Goal: Task Accomplishment & Management: Use online tool/utility

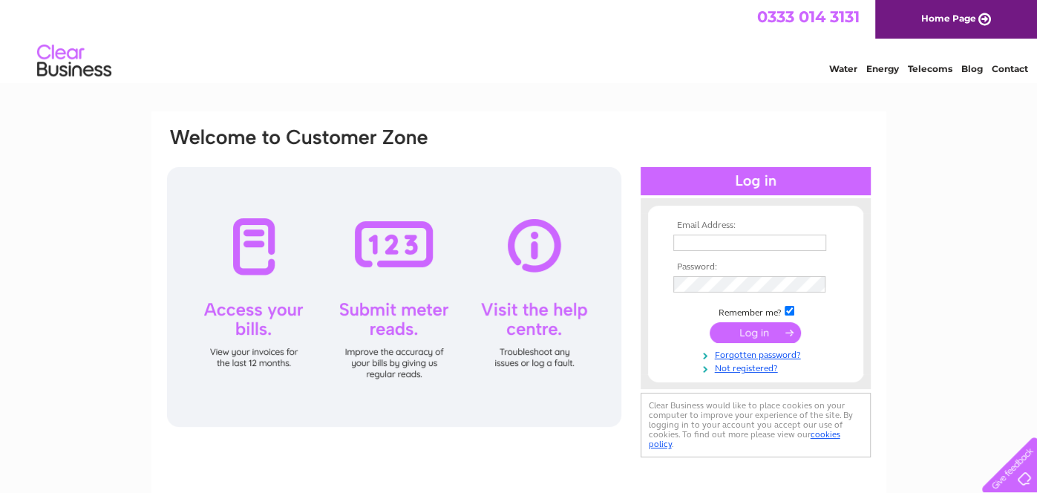
type input "[EMAIL_ADDRESS][DOMAIN_NAME]"
click at [776, 330] on input "submit" at bounding box center [755, 332] width 91 height 21
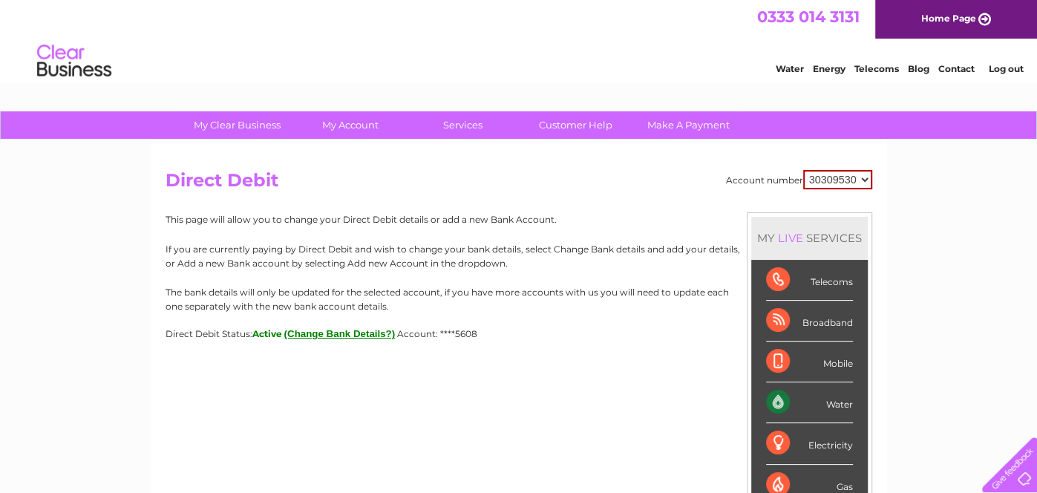
click at [782, 402] on div "Water" at bounding box center [809, 402] width 87 height 41
click at [846, 404] on div "Water" at bounding box center [809, 402] width 87 height 41
click at [780, 399] on div "Water" at bounding box center [809, 402] width 87 height 41
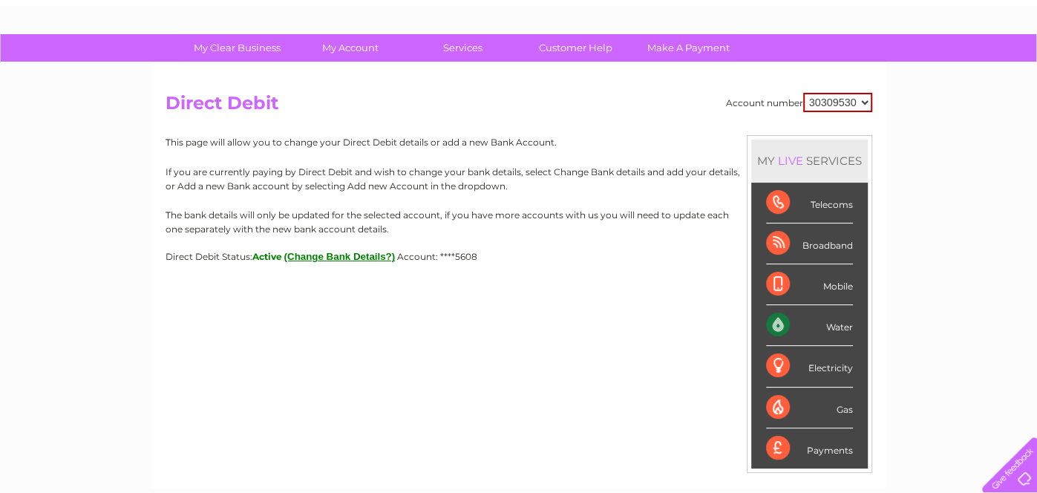
scroll to position [143, 0]
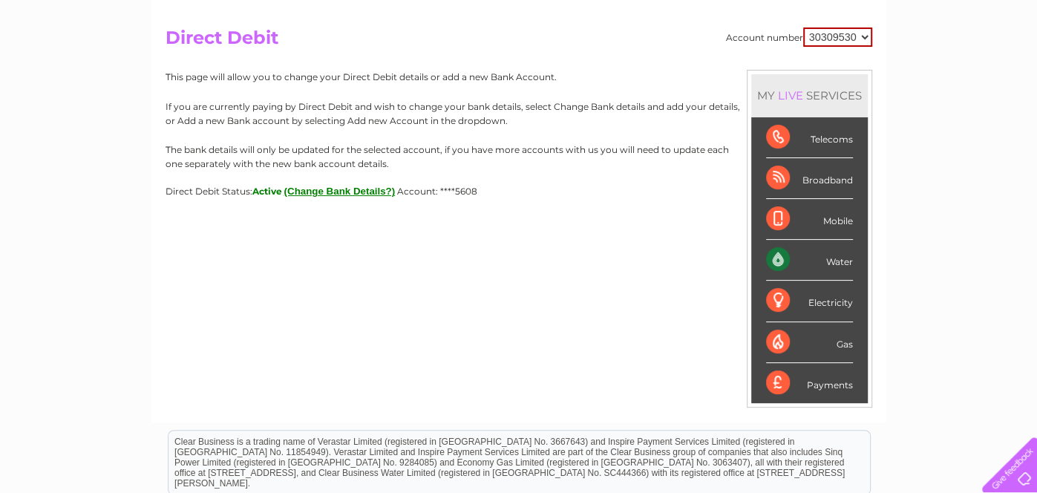
click at [832, 254] on div "Water" at bounding box center [809, 260] width 87 height 41
click at [834, 258] on div "Water" at bounding box center [809, 260] width 87 height 41
click at [776, 257] on div "Water" at bounding box center [809, 260] width 87 height 41
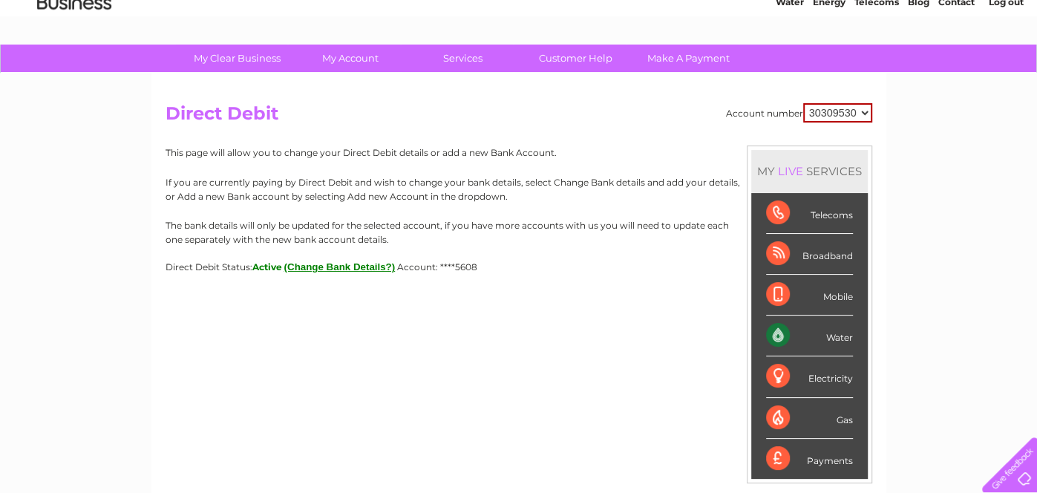
scroll to position [0, 0]
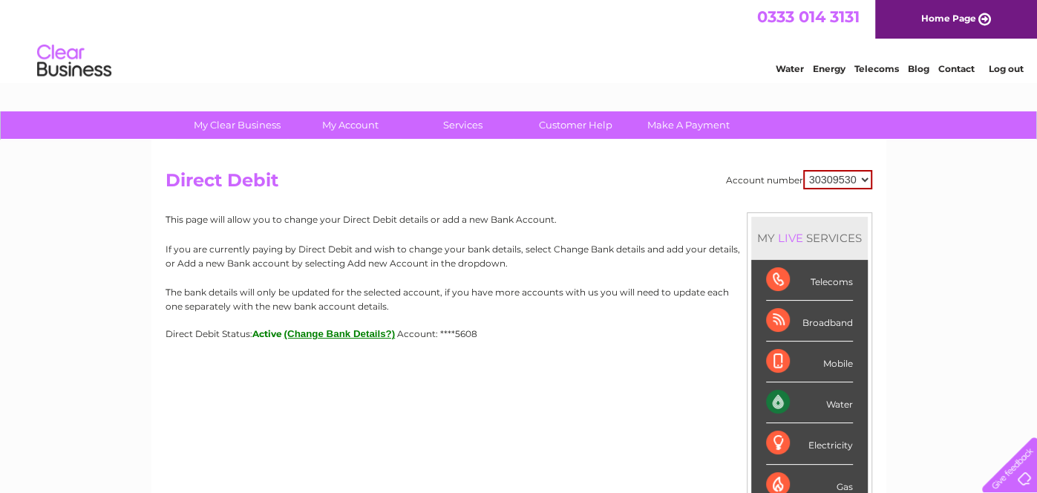
click at [784, 69] on link "Water" at bounding box center [790, 68] width 28 height 11
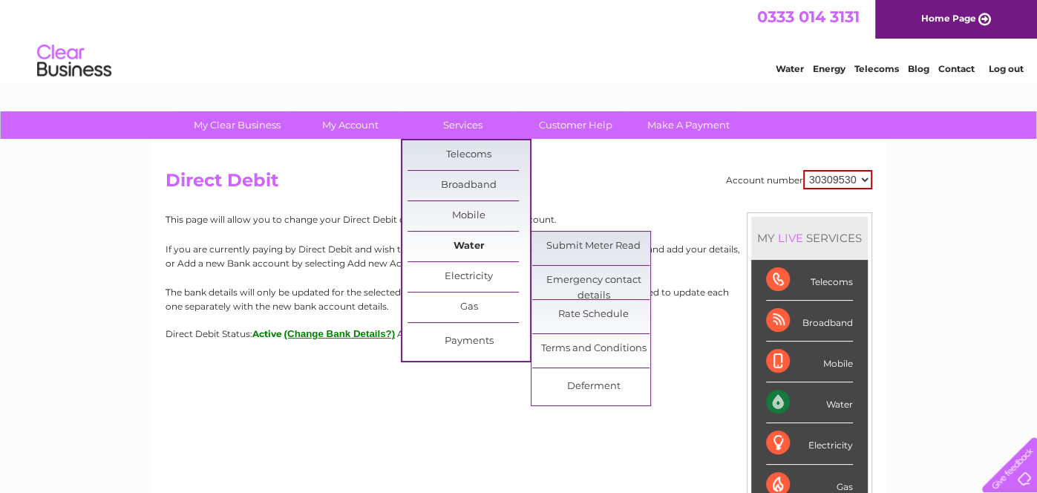
click at [474, 241] on link "Water" at bounding box center [469, 247] width 122 height 30
click at [589, 239] on link "Submit Meter Read" at bounding box center [593, 247] width 122 height 30
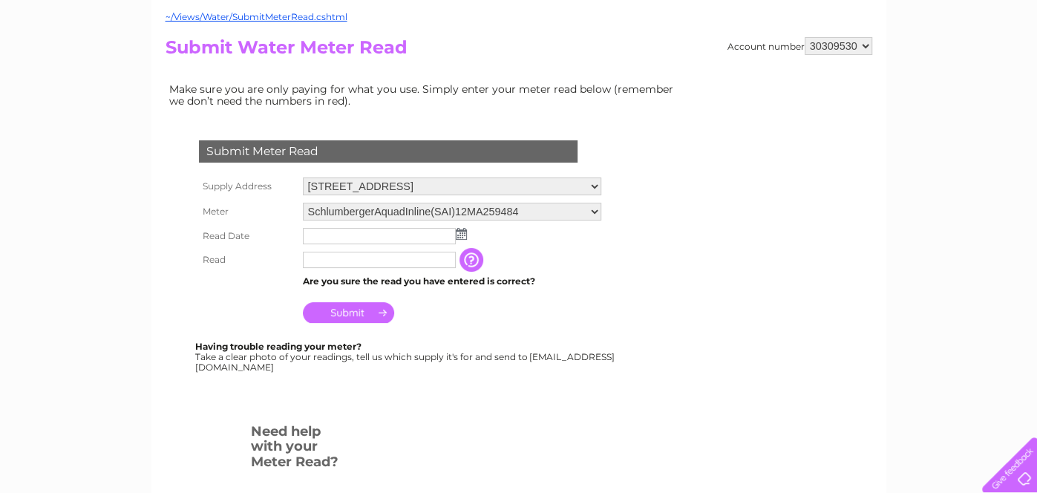
scroll to position [146, 0]
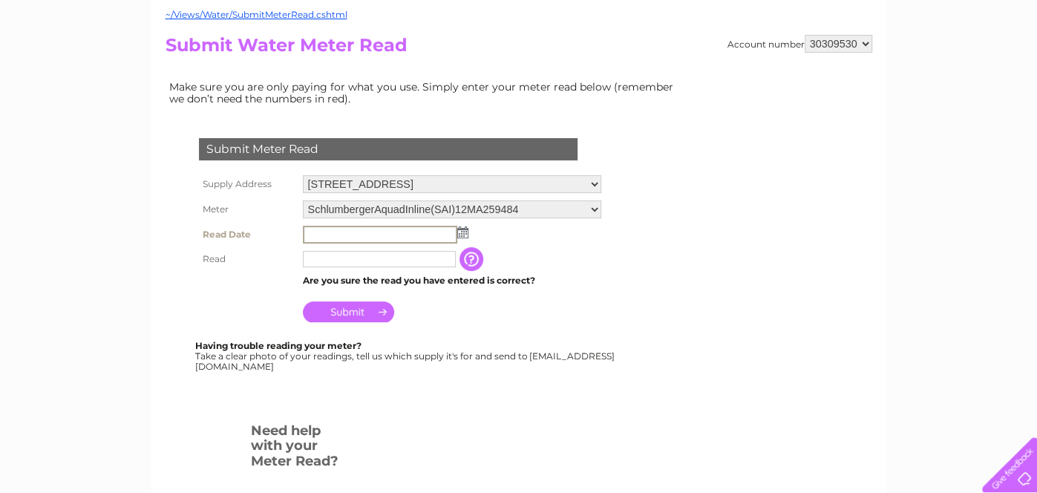
click at [402, 232] on input "text" at bounding box center [380, 235] width 154 height 18
click at [330, 235] on input "text" at bounding box center [380, 235] width 154 height 18
click at [460, 226] on img at bounding box center [462, 232] width 11 height 12
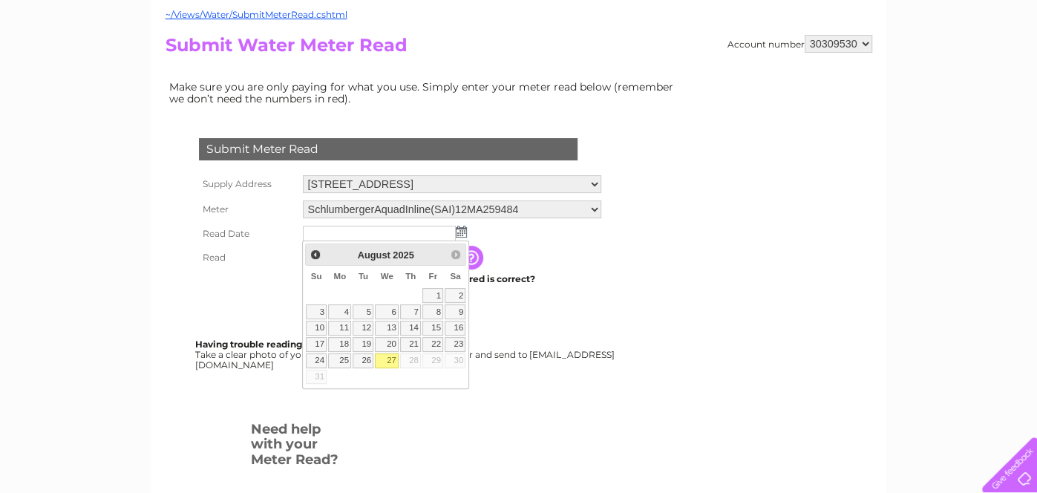
click at [385, 355] on link "27" at bounding box center [387, 360] width 24 height 15
type input "2025/08/27"
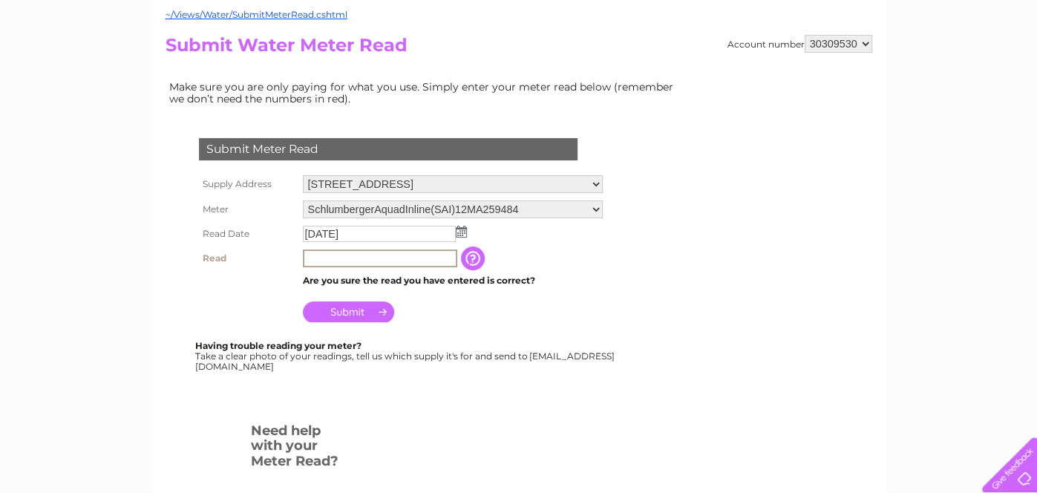
click at [333, 258] on input "text" at bounding box center [380, 258] width 154 height 18
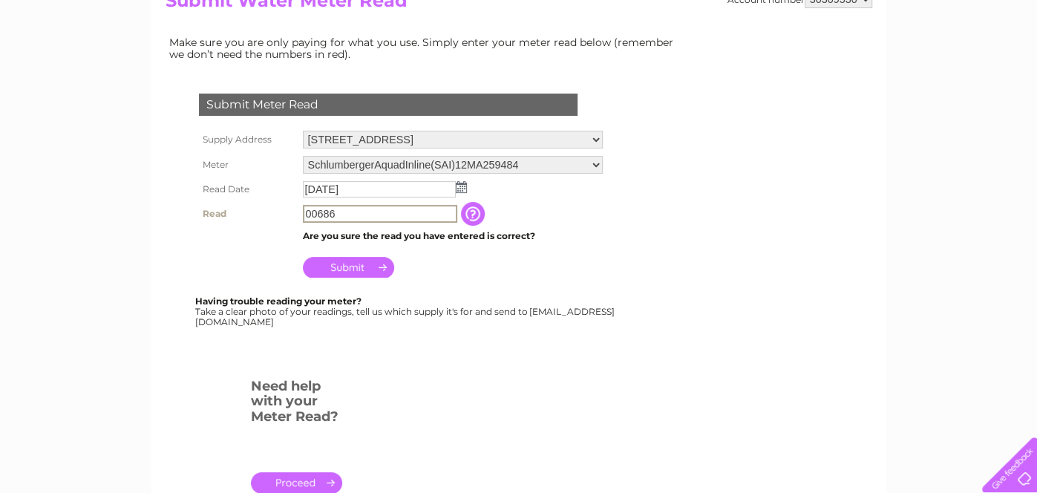
scroll to position [199, 0]
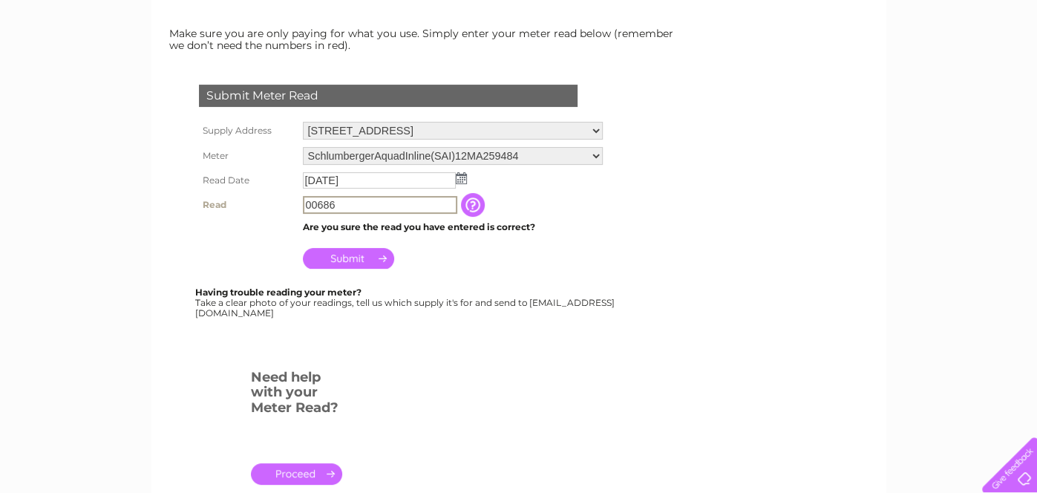
type input "00686"
click at [472, 203] on input "button" at bounding box center [473, 204] width 27 height 24
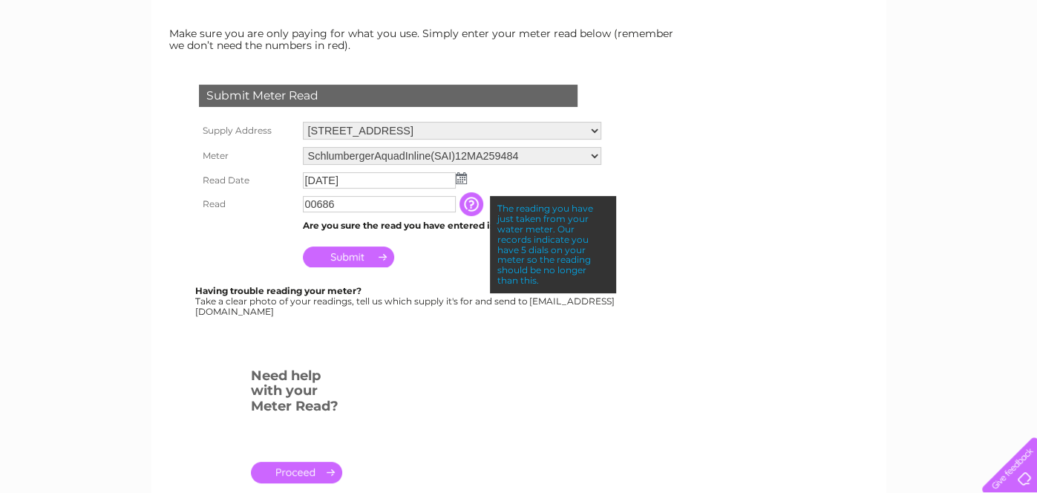
click at [341, 251] on input "Submit" at bounding box center [348, 256] width 91 height 21
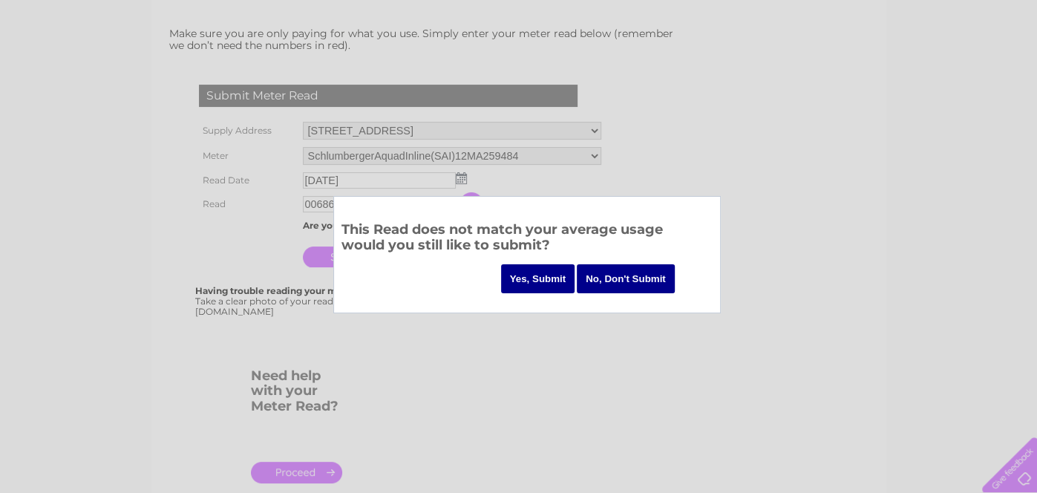
click at [547, 275] on input "Yes, Submit" at bounding box center [538, 278] width 74 height 29
